Goal: Navigation & Orientation: Understand site structure

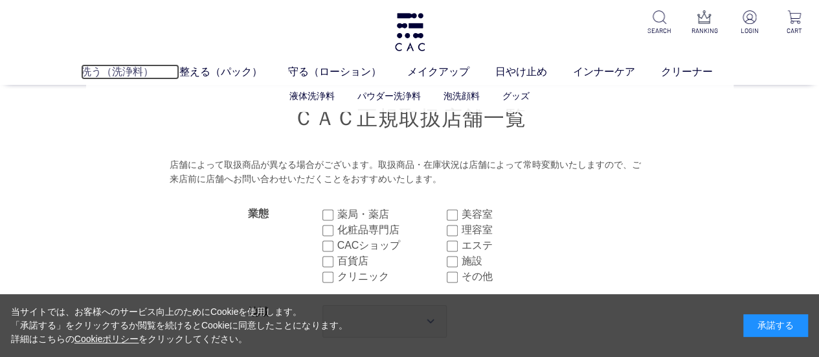
click at [124, 64] on link "洗う（洗浄料）" at bounding box center [130, 72] width 98 height 16
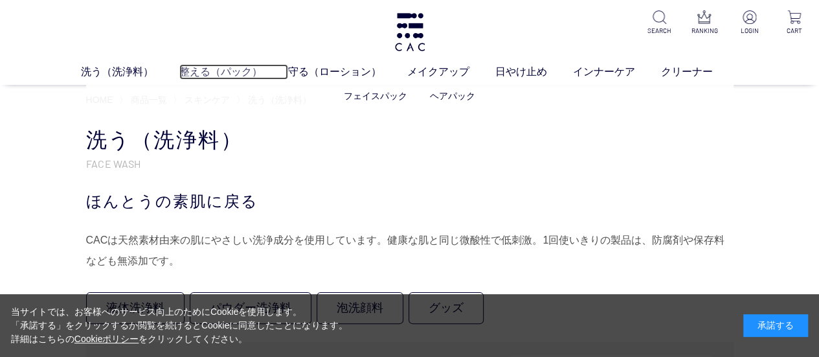
click at [186, 72] on link "整える（パック）" at bounding box center [233, 72] width 109 height 16
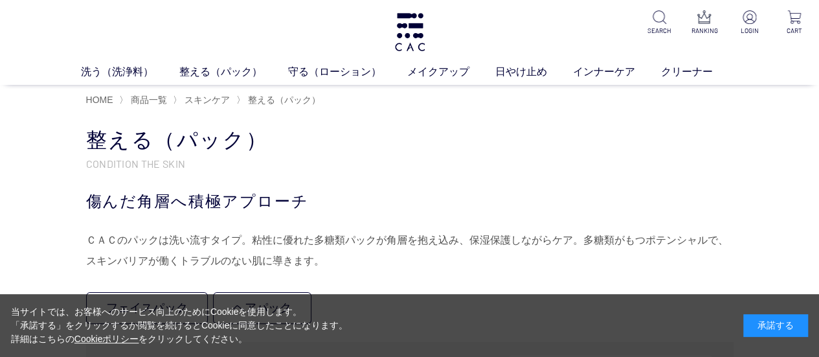
click at [769, 325] on div "承諾する" at bounding box center [775, 325] width 65 height 23
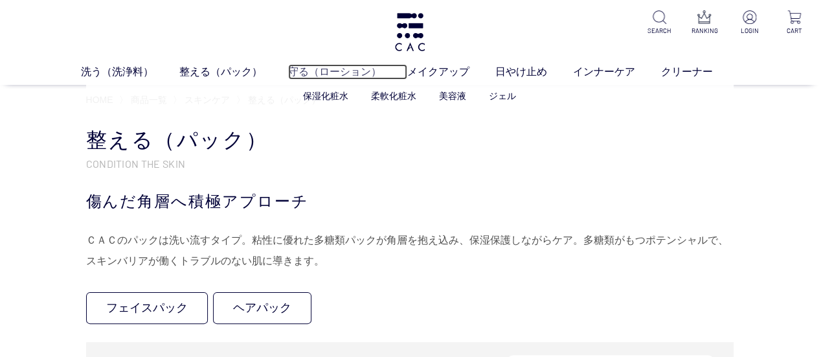
click at [357, 72] on link "守る（ローション）" at bounding box center [347, 72] width 119 height 16
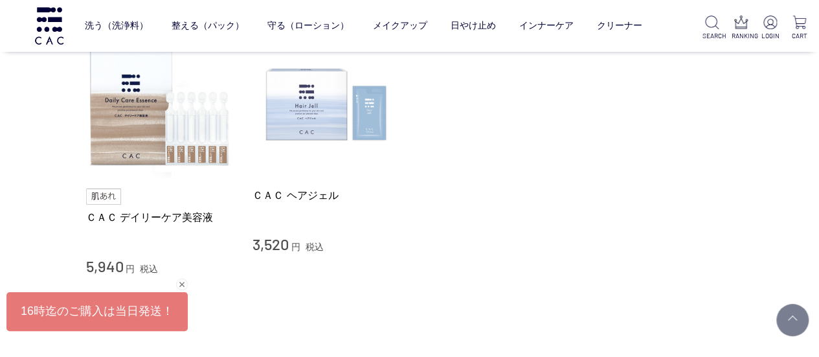
scroll to position [906, 0]
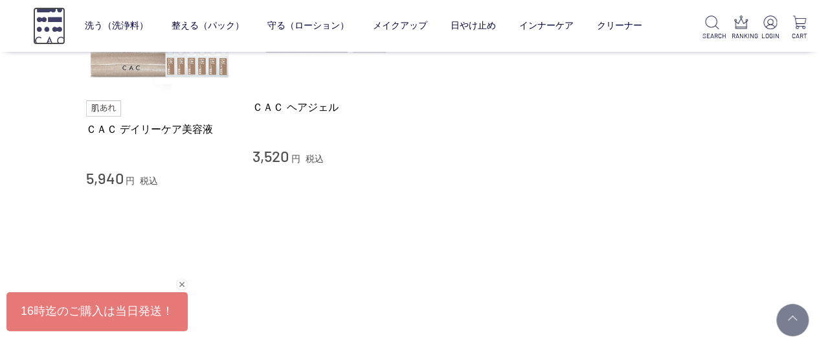
click at [50, 33] on img at bounding box center [49, 25] width 32 height 37
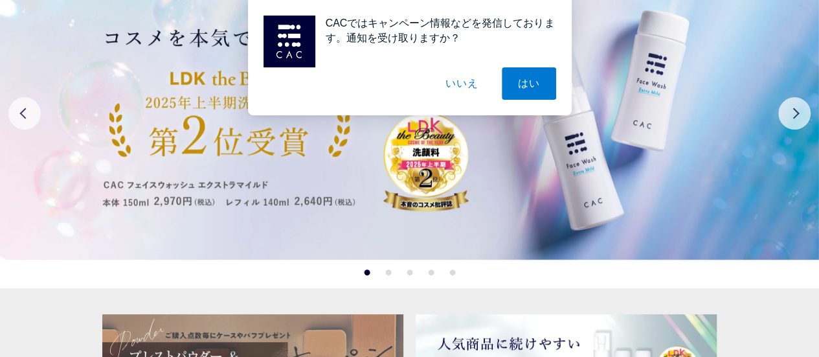
scroll to position [65, 0]
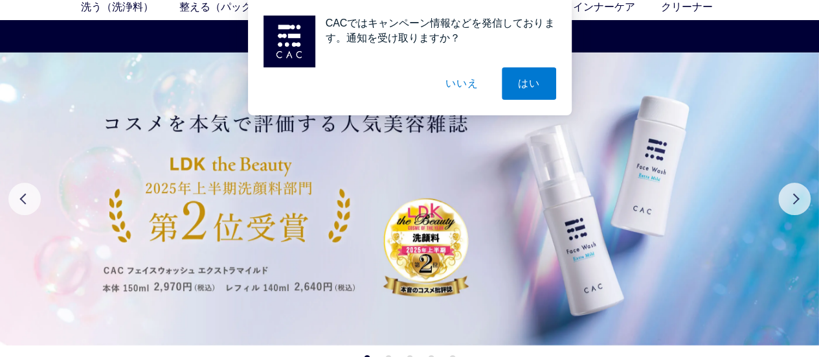
click at [478, 82] on button "いいえ" at bounding box center [461, 83] width 65 height 32
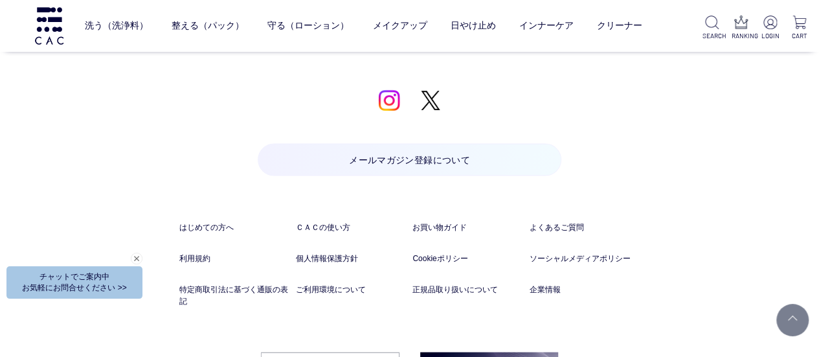
scroll to position [6203, 0]
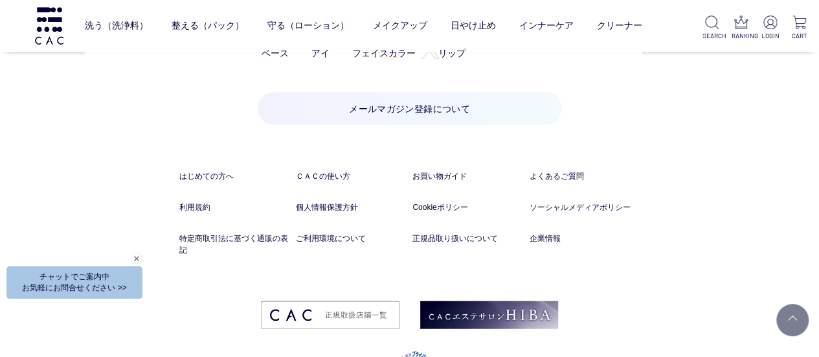
click at [390, 61] on ul "ベース アイ フェイスカラー リップ" at bounding box center [363, 54] width 557 height 32
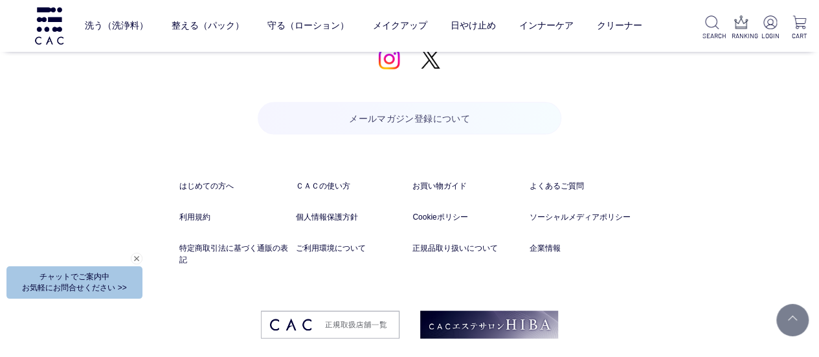
scroll to position [6073, 0]
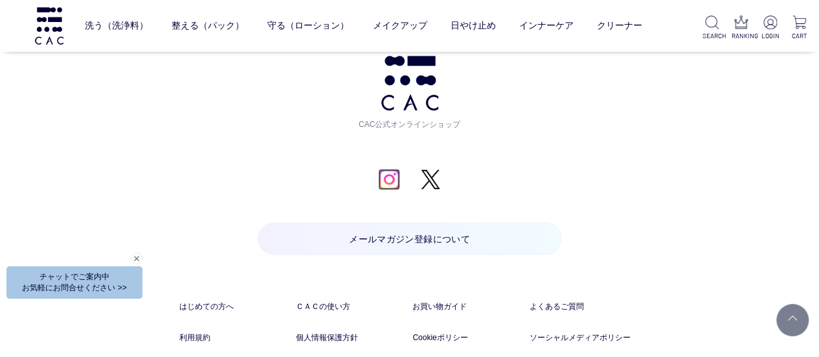
click at [386, 178] on img at bounding box center [388, 178] width 21 height 21
